Goal: Task Accomplishment & Management: Use online tool/utility

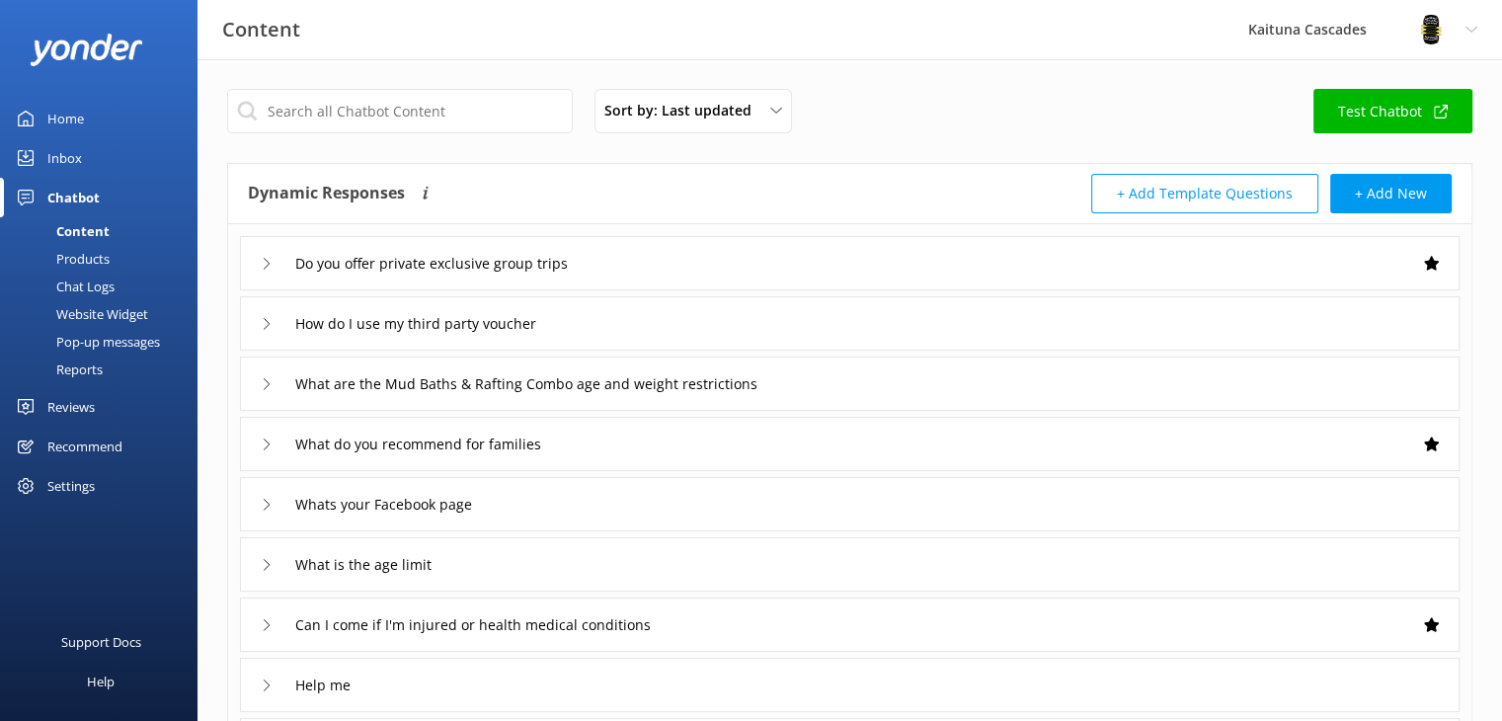
drag, startPoint x: 92, startPoint y: 119, endPoint x: 113, endPoint y: 122, distance: 20.9
click at [92, 119] on link "Home" at bounding box center [98, 118] width 197 height 39
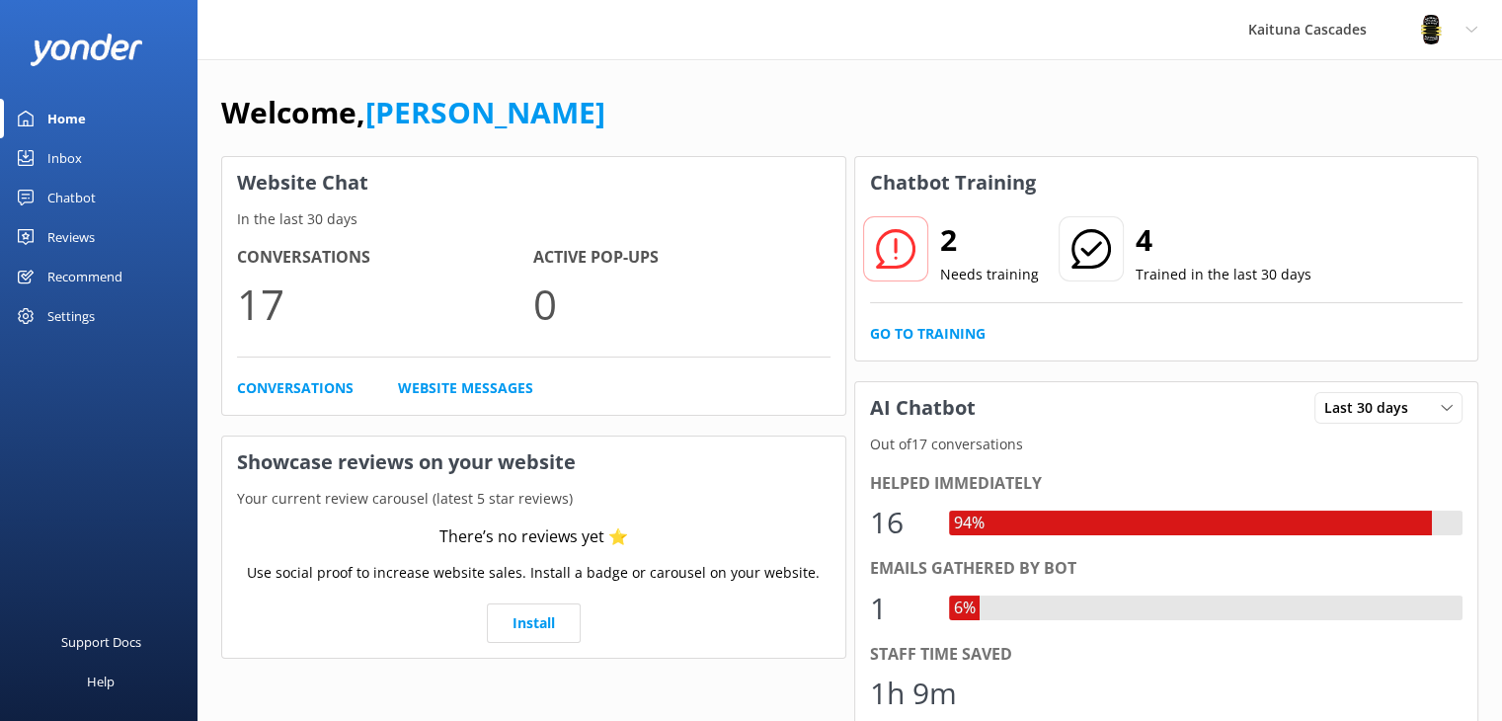
drag, startPoint x: 896, startPoint y: 258, endPoint x: 905, endPoint y: 285, distance: 29.0
click at [896, 258] on icon at bounding box center [895, 248] width 39 height 39
click at [913, 335] on link "Go to Training" at bounding box center [928, 334] width 116 height 22
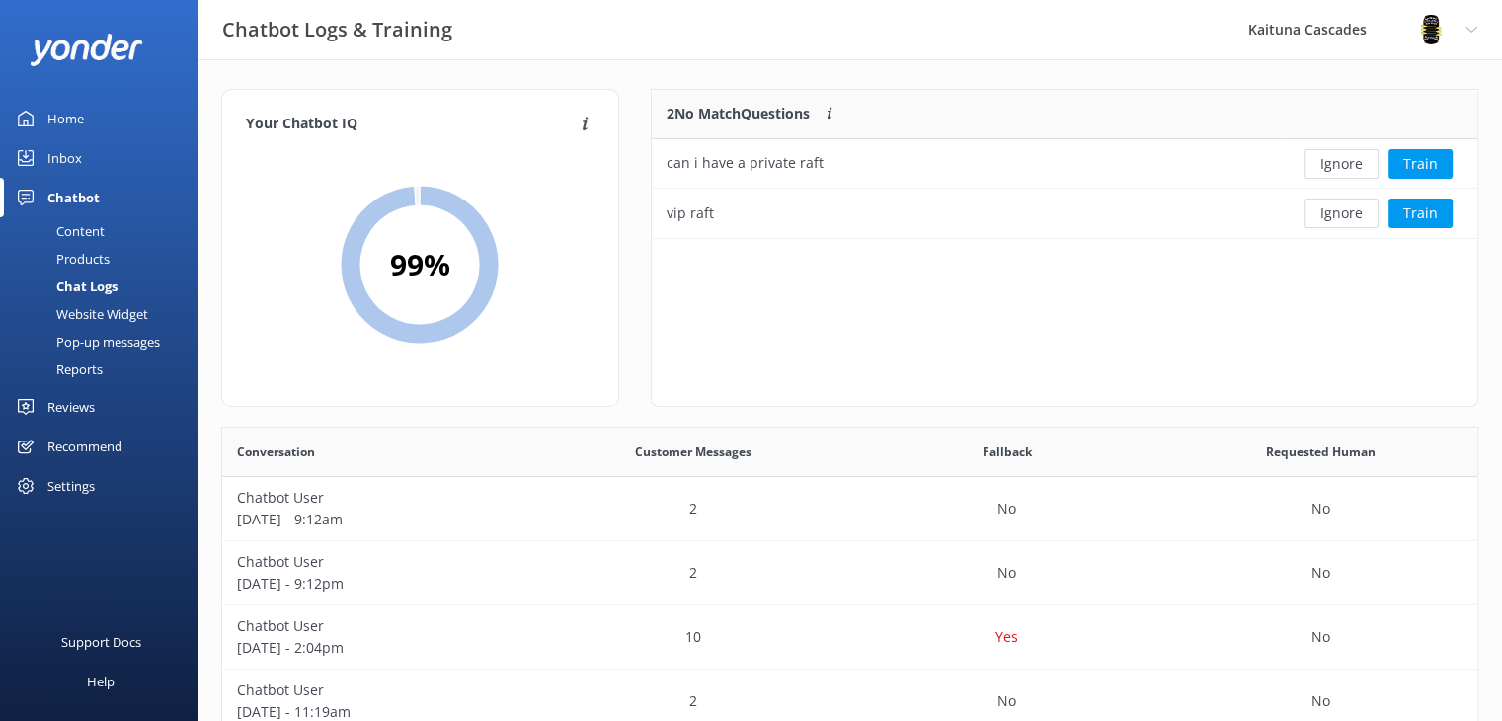
scroll to position [133, 811]
click at [1418, 163] on button "Train" at bounding box center [1420, 164] width 64 height 30
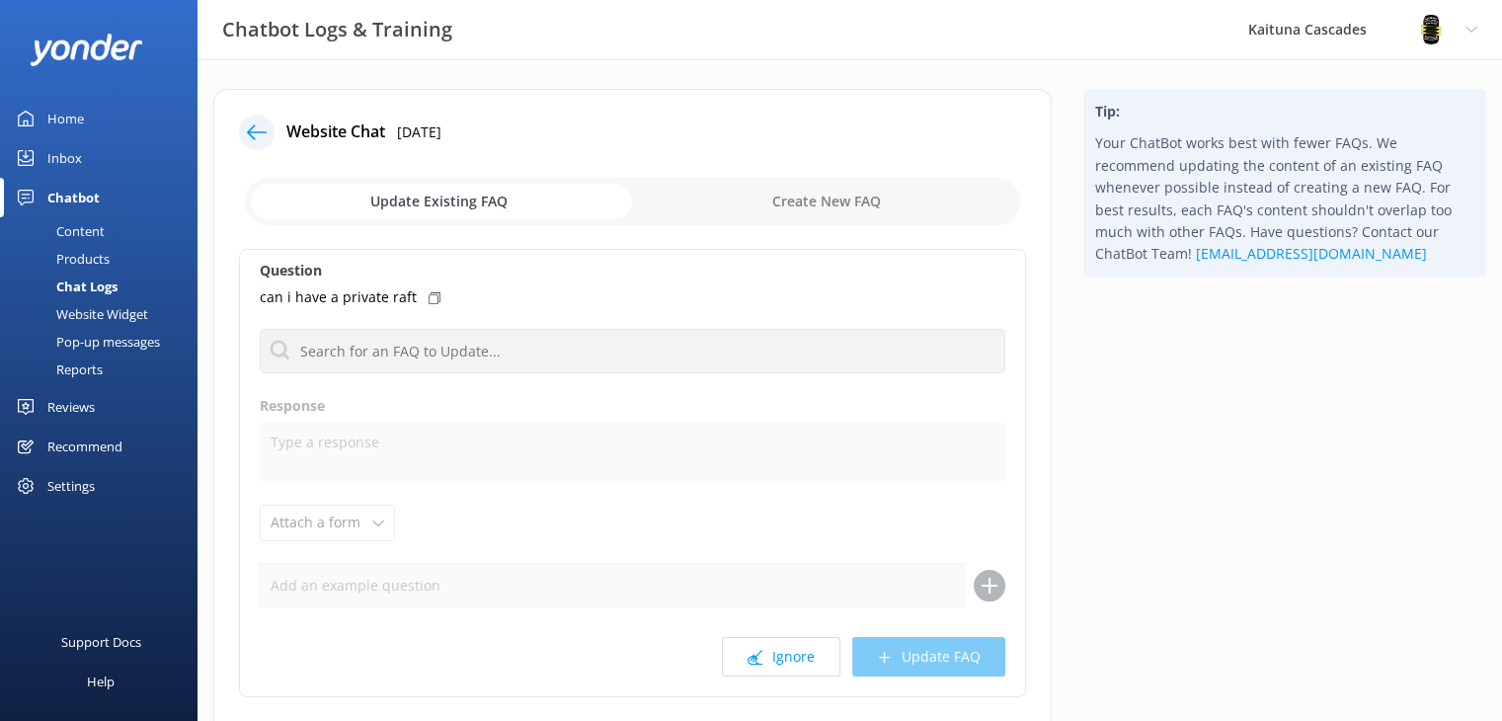
click at [72, 119] on div "Home" at bounding box center [65, 118] width 37 height 39
